Goal: Book appointment/travel/reservation

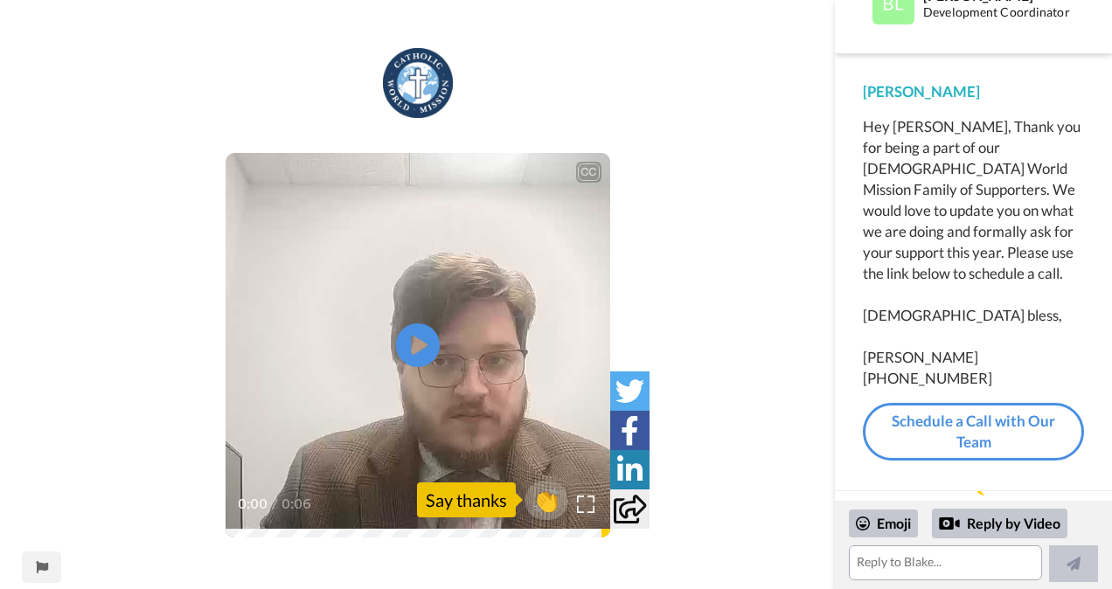
scroll to position [47, 0]
click at [948, 414] on link "Schedule a Call with Our Team" at bounding box center [973, 431] width 221 height 59
click at [423, 351] on icon at bounding box center [417, 345] width 46 height 46
click at [455, 355] on video at bounding box center [418, 345] width 385 height 385
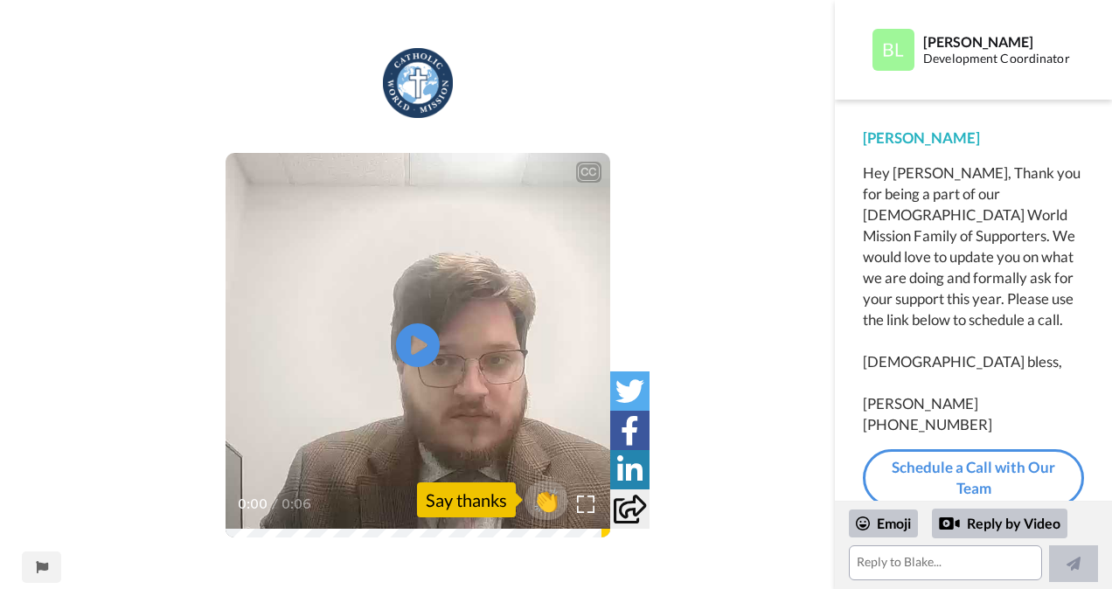
scroll to position [47, 0]
